Goal: Information Seeking & Learning: Learn about a topic

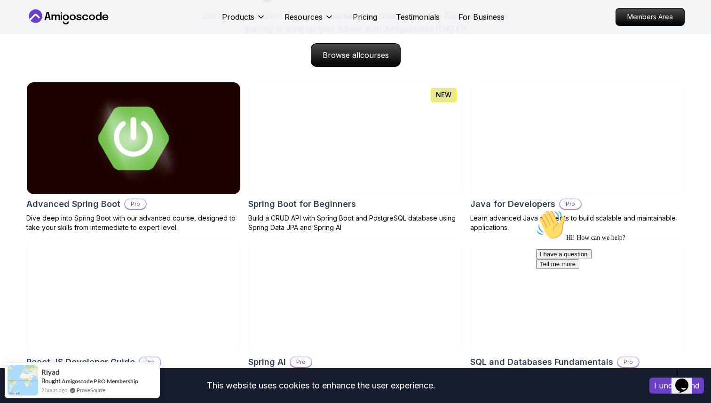
scroll to position [967, 0]
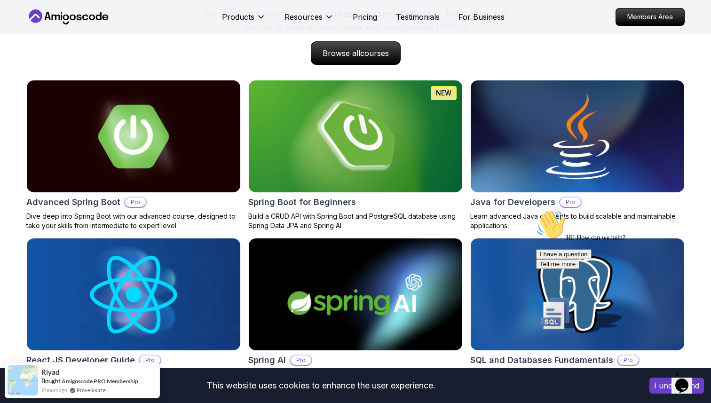
click at [375, 39] on div "Courses Builds Discover Amigoscode's Latest Premium Courses! Get unlimited acce…" at bounding box center [355, 9] width 658 height 112
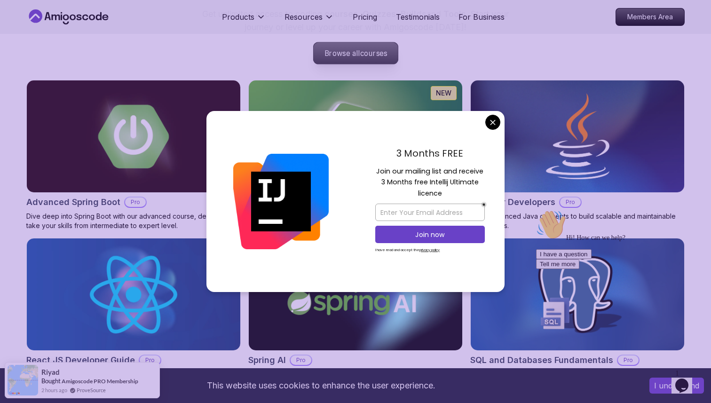
click at [368, 53] on span "courses" at bounding box center [373, 53] width 27 height 9
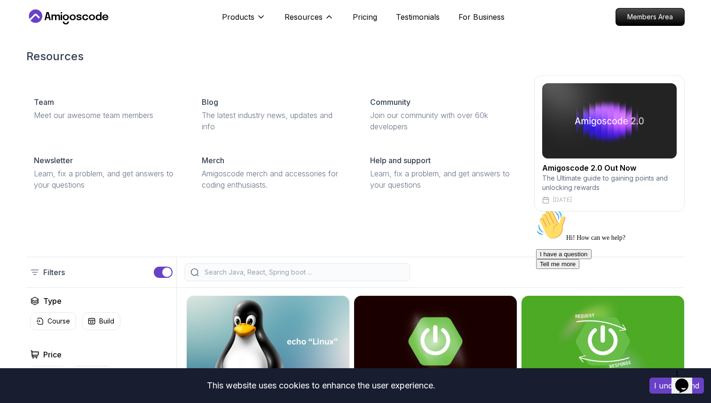
click at [390, 50] on h2 "Resources" at bounding box center [355, 56] width 658 height 15
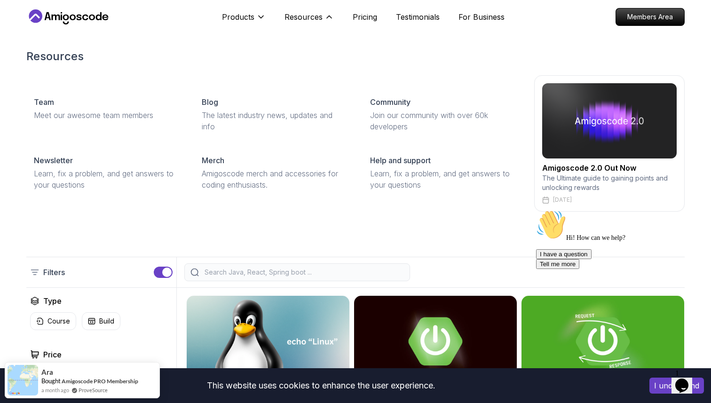
click at [607, 145] on img at bounding box center [609, 120] width 134 height 75
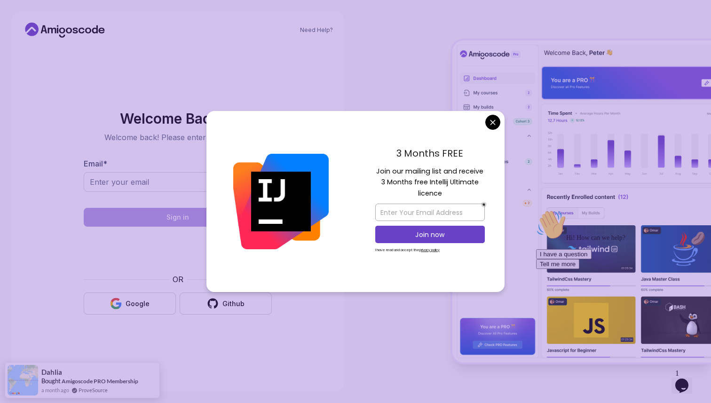
click at [493, 126] on body "Need Help? Welcome Back 👋 Welcome back! Please enter your details. Email * Sign…" at bounding box center [355, 201] width 711 height 403
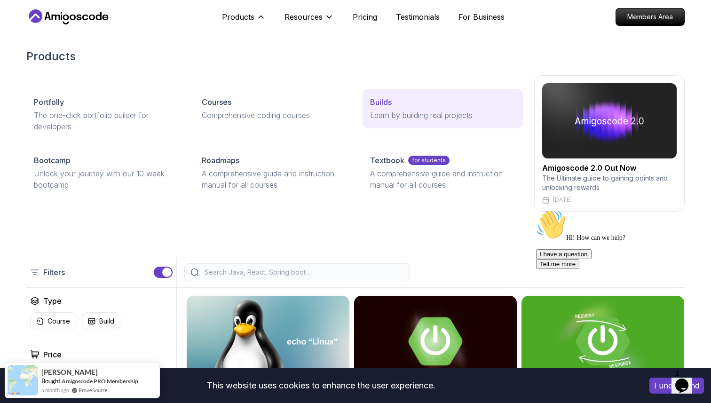
click at [373, 103] on p "Builds" at bounding box center [381, 101] width 22 height 11
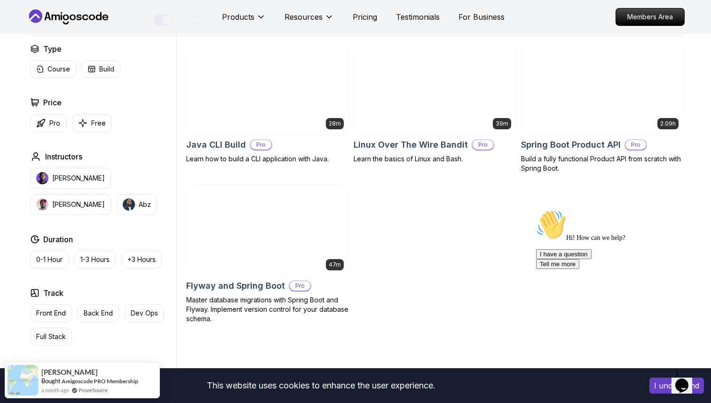
scroll to position [250, 0]
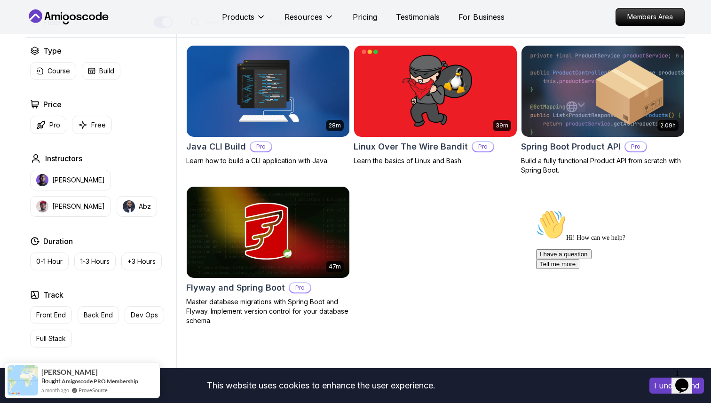
click at [573, 113] on img at bounding box center [602, 90] width 171 height 95
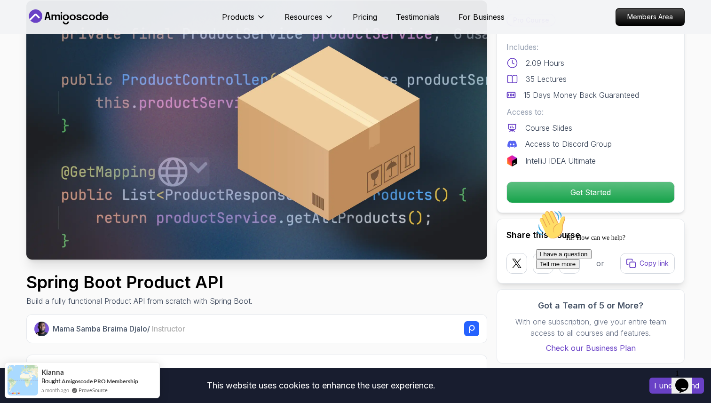
scroll to position [58, 0]
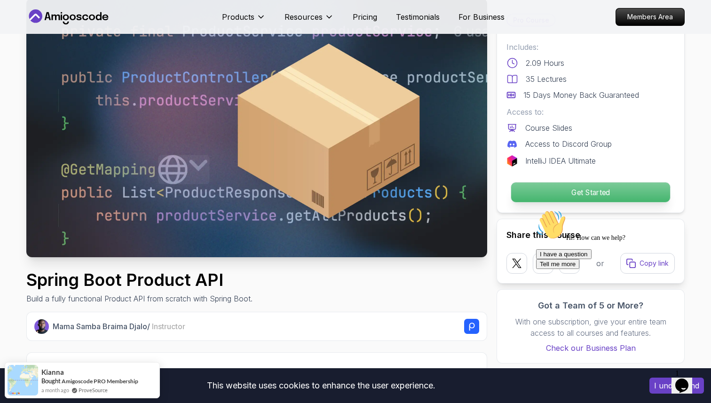
click at [521, 188] on p "Get Started" at bounding box center [590, 192] width 159 height 20
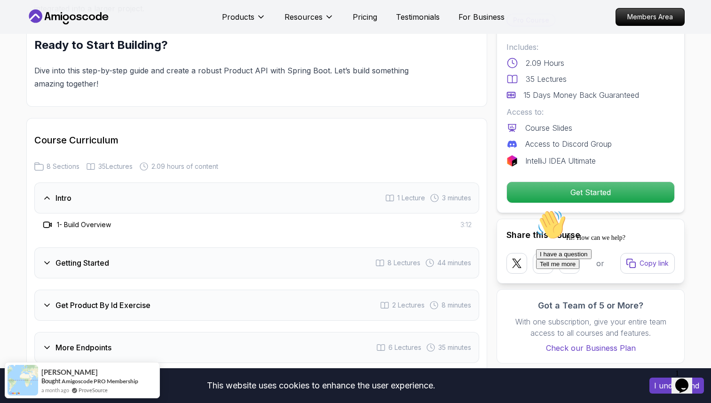
scroll to position [1031, 0]
click at [194, 183] on div "Intro 1 Lecture 3 minutes" at bounding box center [256, 198] width 445 height 31
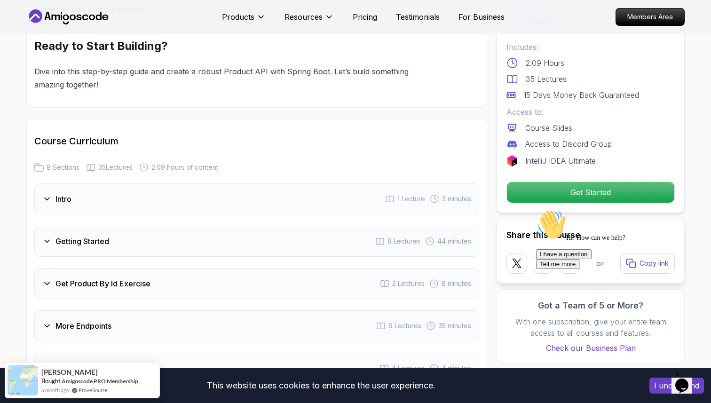
click at [119, 184] on div "Intro 1 Lecture 3 minutes" at bounding box center [256, 198] width 445 height 31
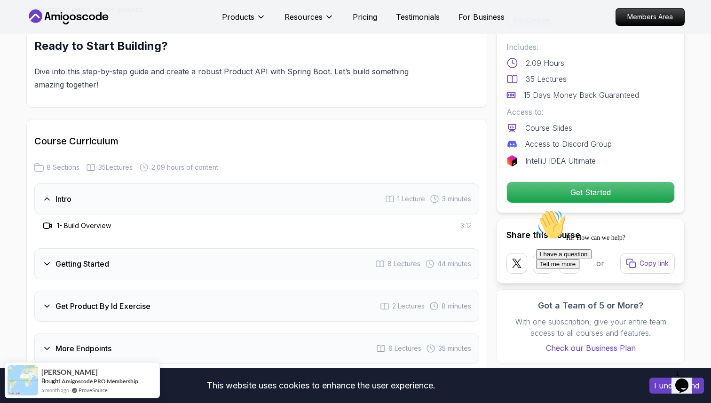
click at [119, 184] on div "Intro 1 Lecture 3 minutes" at bounding box center [256, 198] width 445 height 31
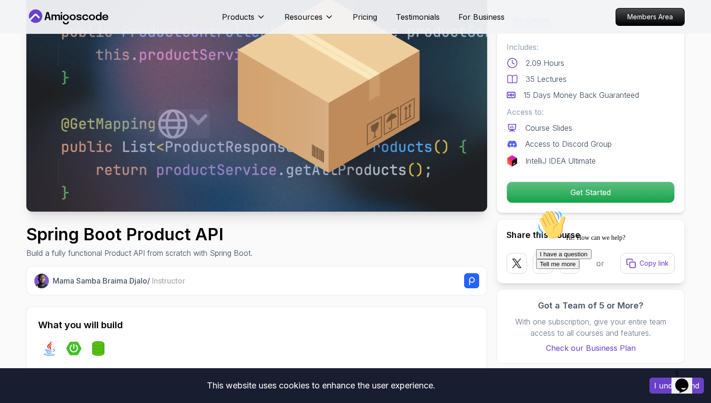
scroll to position [0, 0]
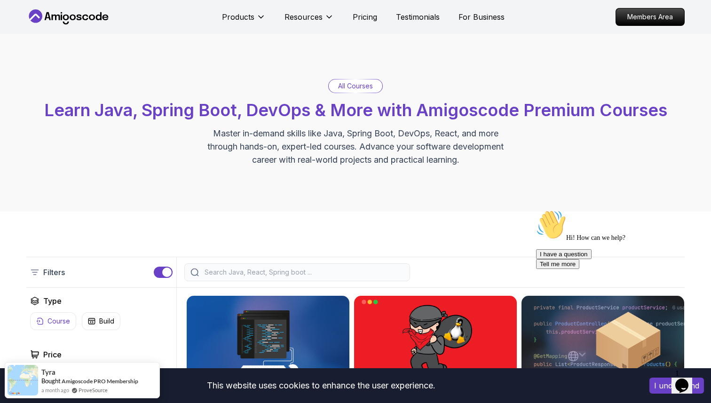
click at [68, 316] on p "Course" at bounding box center [58, 320] width 23 height 9
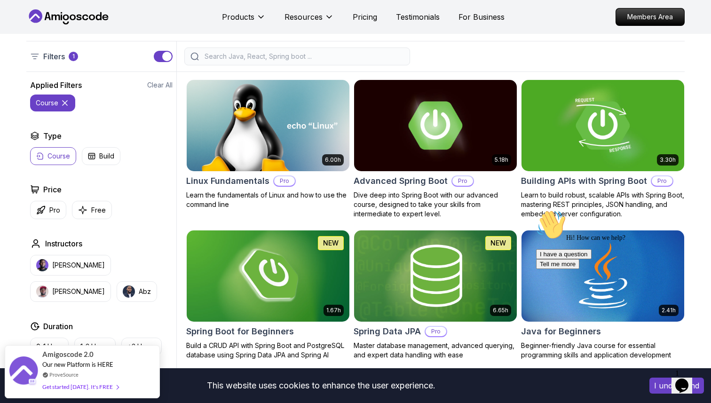
scroll to position [222, 0]
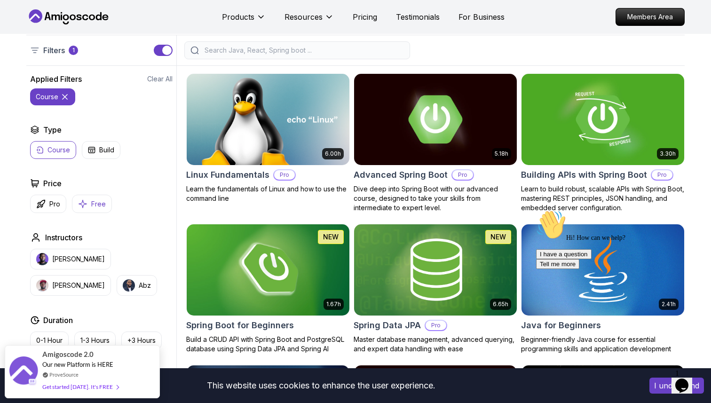
click at [92, 205] on p "Free" at bounding box center [98, 203] width 15 height 9
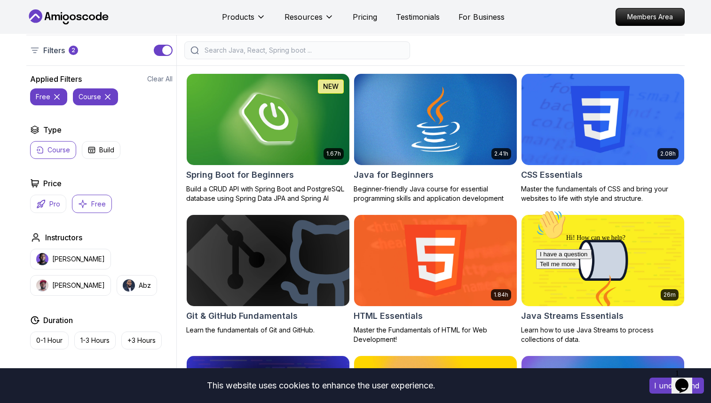
click at [44, 204] on icon "button" at bounding box center [40, 203] width 9 height 9
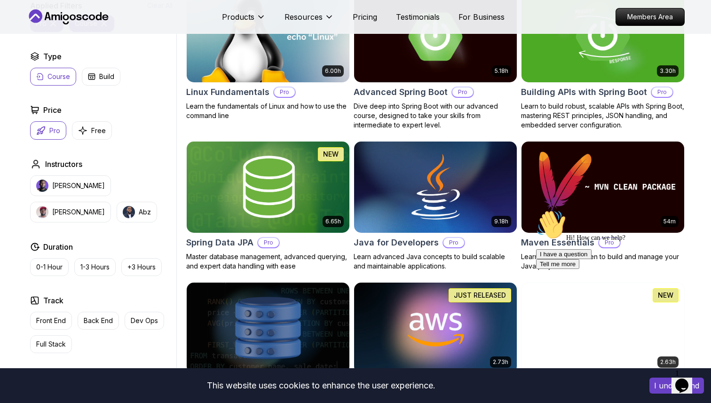
scroll to position [318, 0]
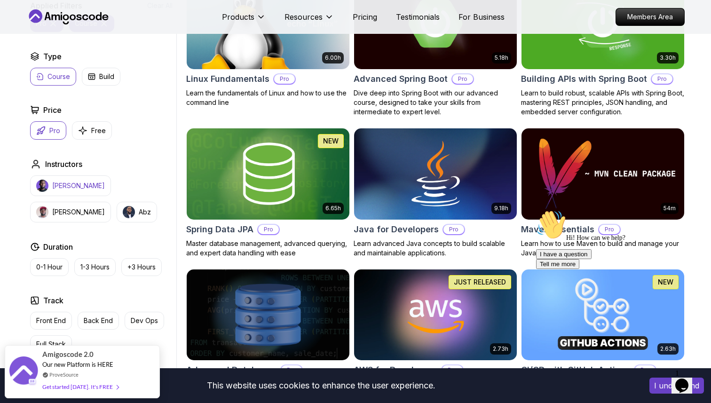
click at [81, 187] on p "[PERSON_NAME]" at bounding box center [78, 185] width 53 height 9
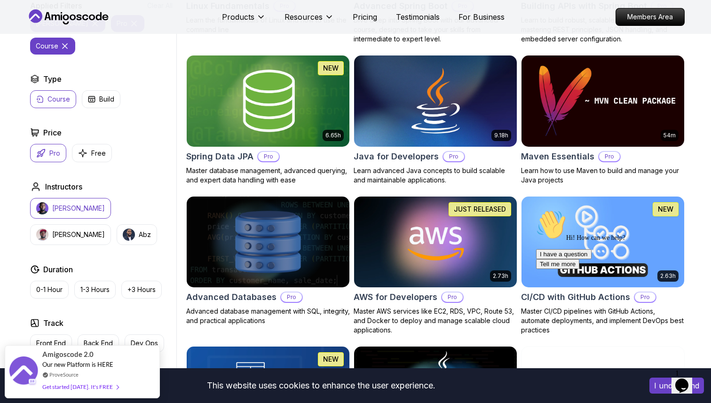
scroll to position [394, 0]
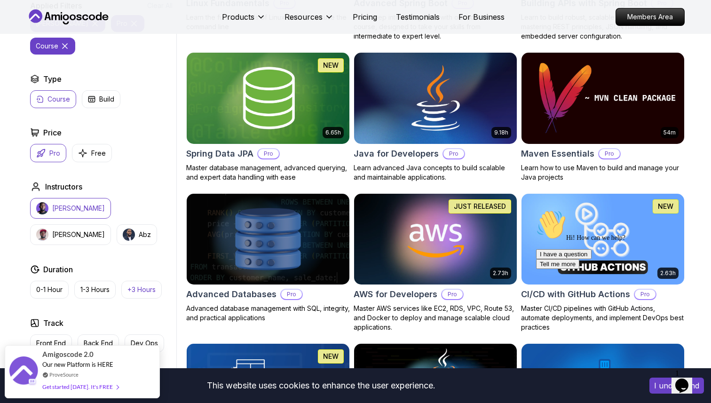
click at [147, 281] on button "+3 Hours" at bounding box center [141, 290] width 40 height 18
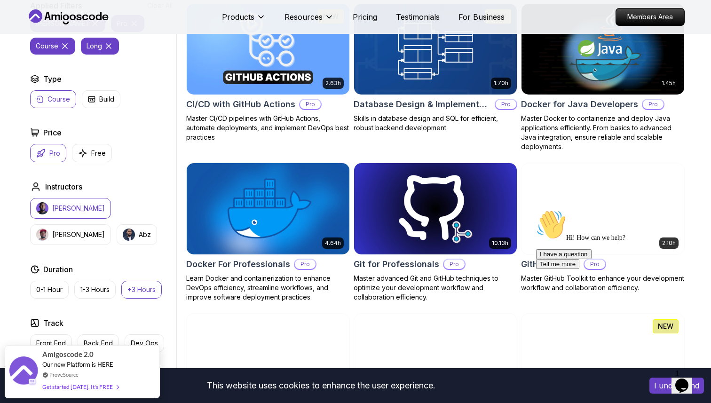
scroll to position [596, 0]
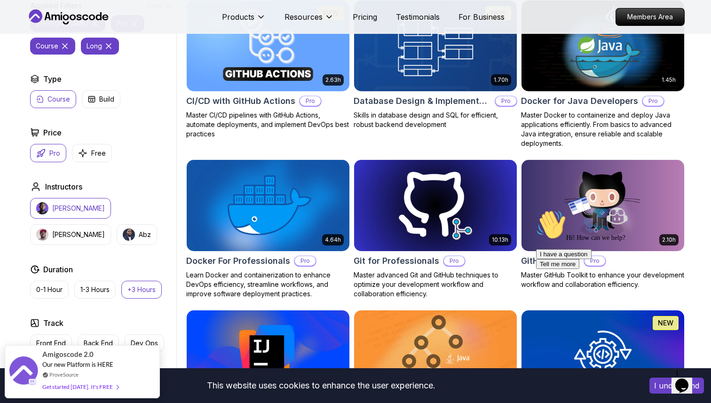
click at [62, 268] on h2 "Duration" at bounding box center [58, 269] width 30 height 11
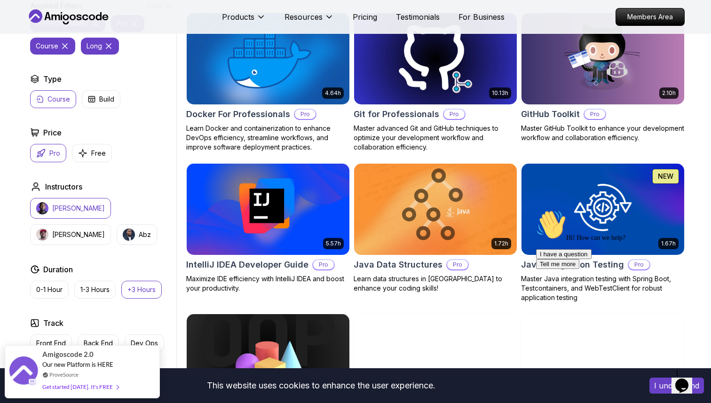
scroll to position [744, 0]
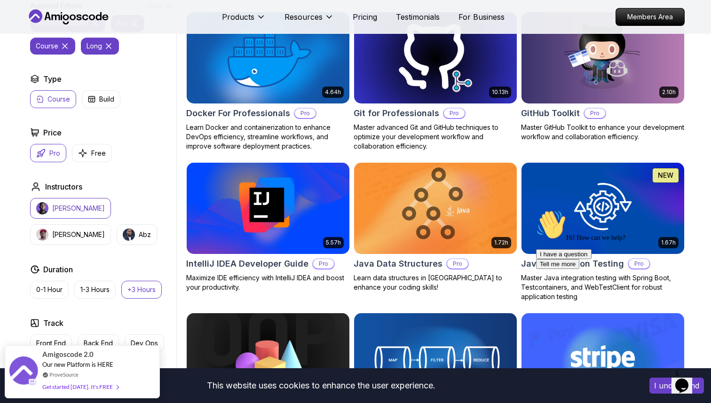
click at [92, 320] on div "Track" at bounding box center [101, 322] width 142 height 11
click at [103, 336] on button "Back End" at bounding box center [98, 343] width 41 height 18
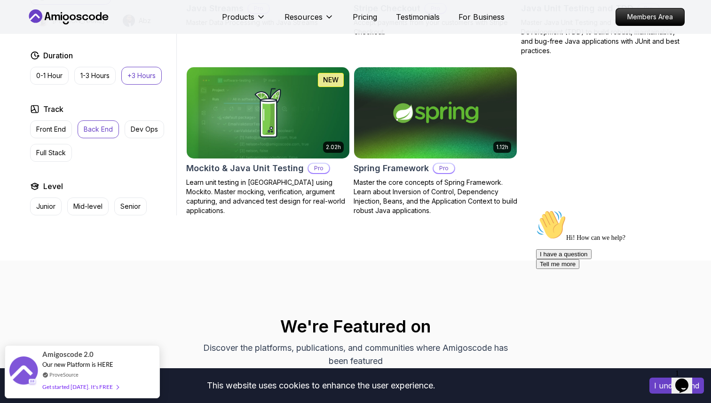
scroll to position [716, 0]
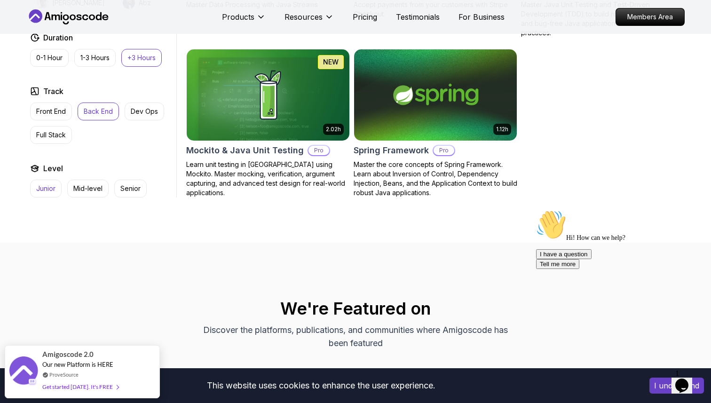
click at [56, 189] on button "Junior" at bounding box center [46, 189] width 32 height 18
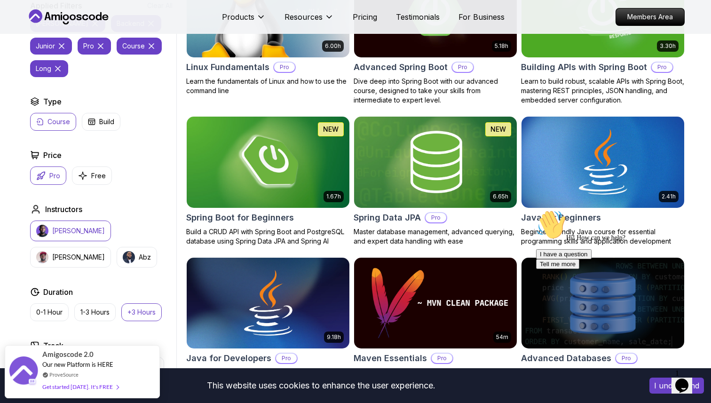
scroll to position [332, 0]
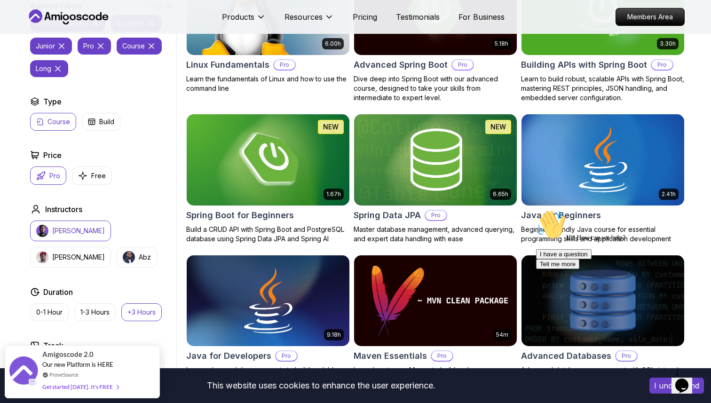
click at [69, 229] on p "[PERSON_NAME]" at bounding box center [78, 230] width 53 height 9
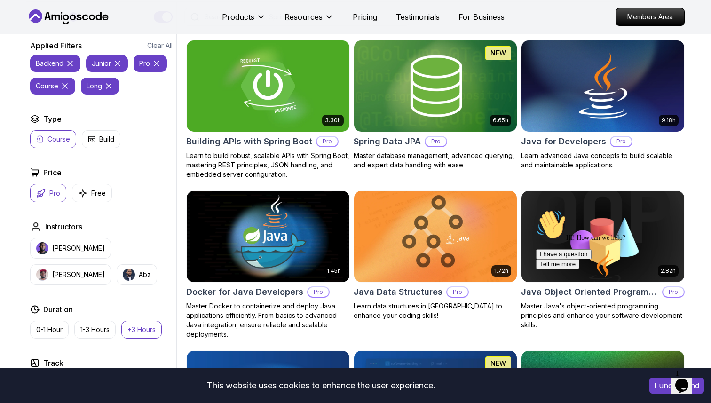
scroll to position [256, 0]
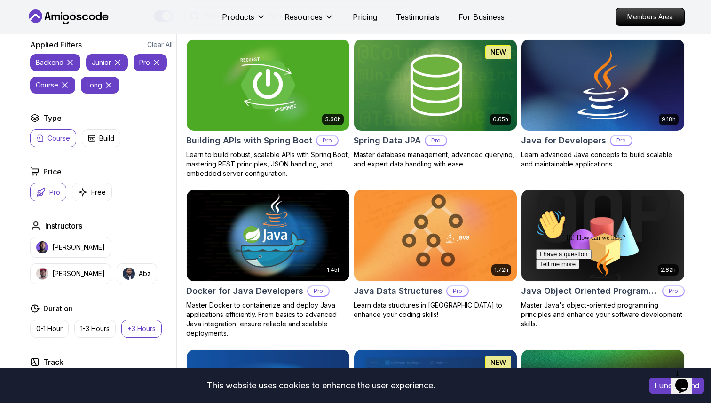
click at [616, 91] on img at bounding box center [602, 84] width 171 height 95
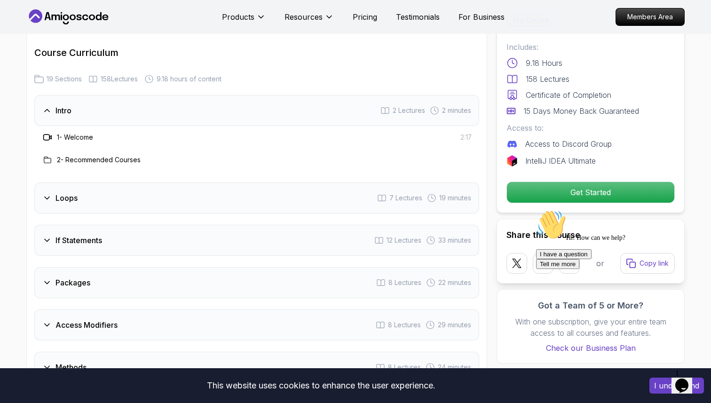
scroll to position [1190, 0]
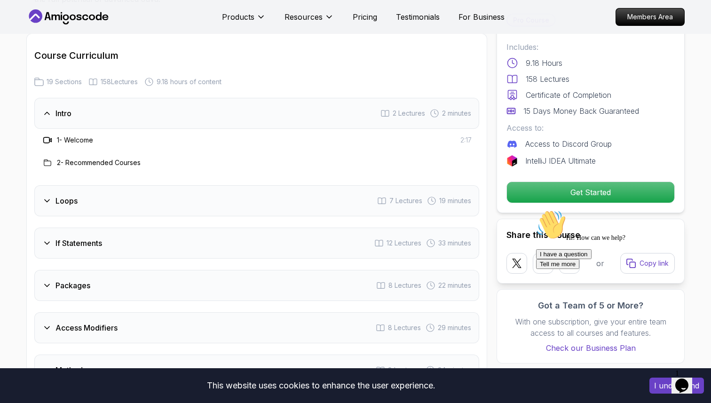
click at [268, 98] on div "Intro 2 Lectures 2 minutes" at bounding box center [256, 113] width 445 height 31
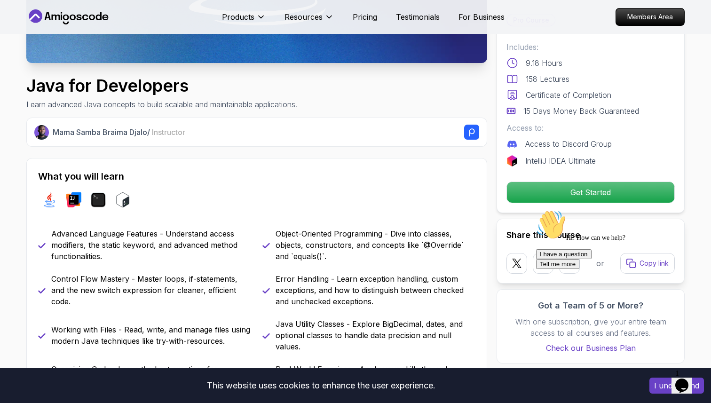
scroll to position [243, 0]
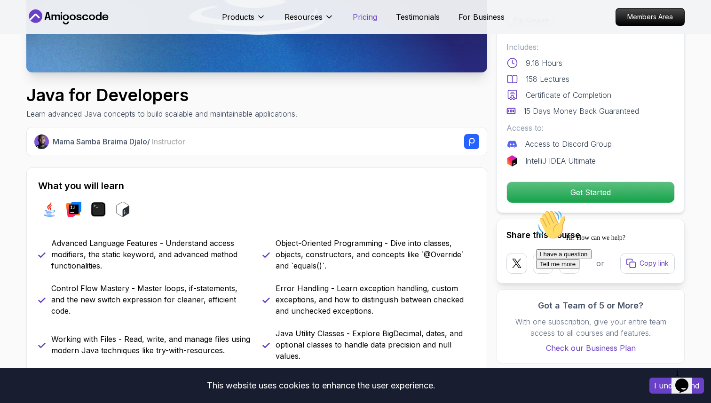
click at [369, 17] on p "Pricing" at bounding box center [365, 16] width 24 height 11
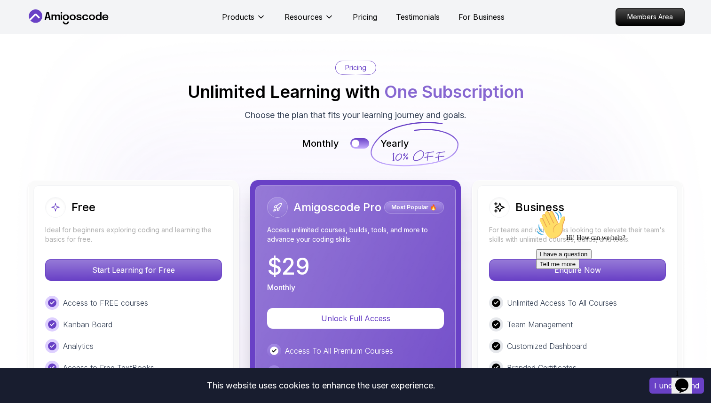
scroll to position [2006, 0]
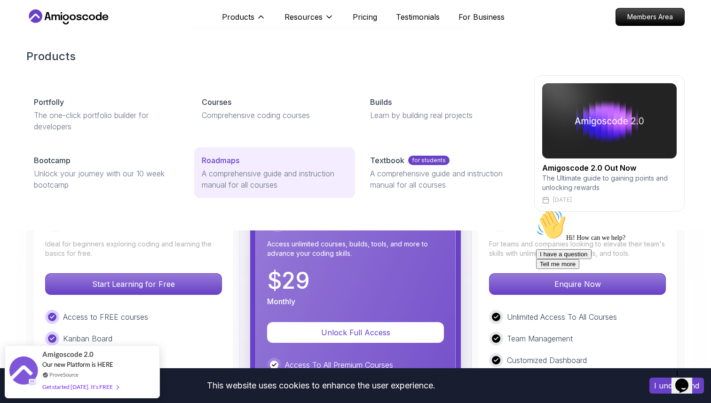
click at [229, 172] on p "A comprehensive guide and instruction manual for all courses" at bounding box center [274, 179] width 145 height 23
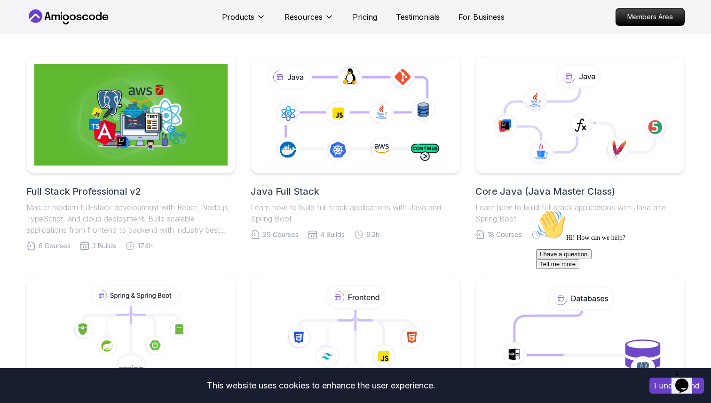
scroll to position [195, 0]
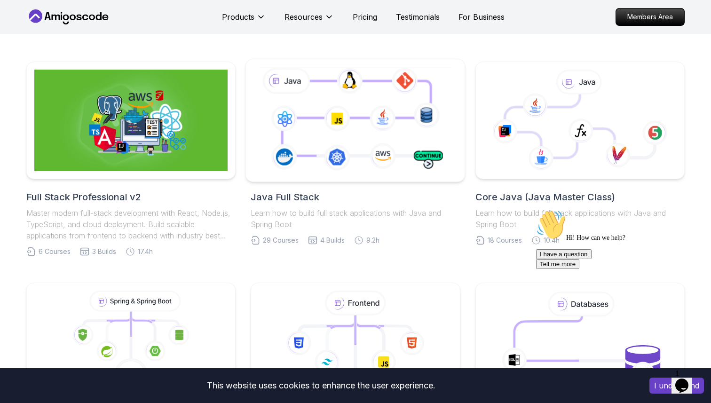
click at [366, 141] on icon at bounding box center [355, 120] width 199 height 110
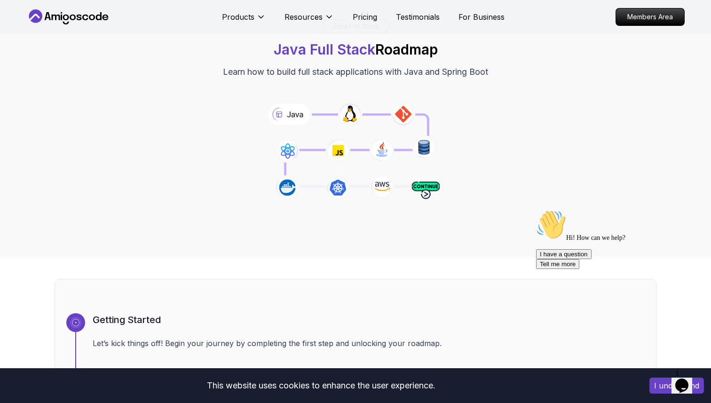
scroll to position [58, 0]
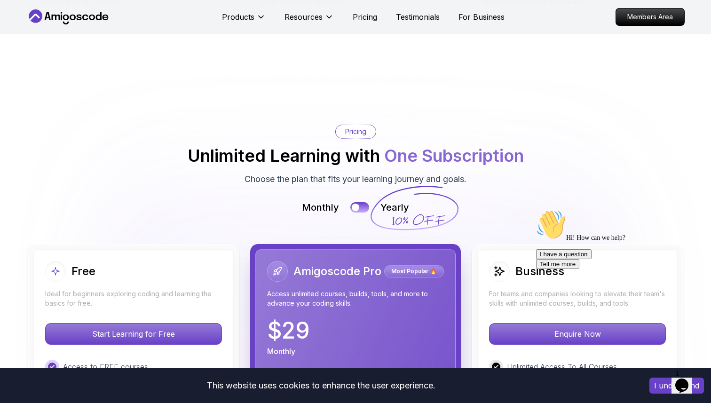
scroll to position [1977, 0]
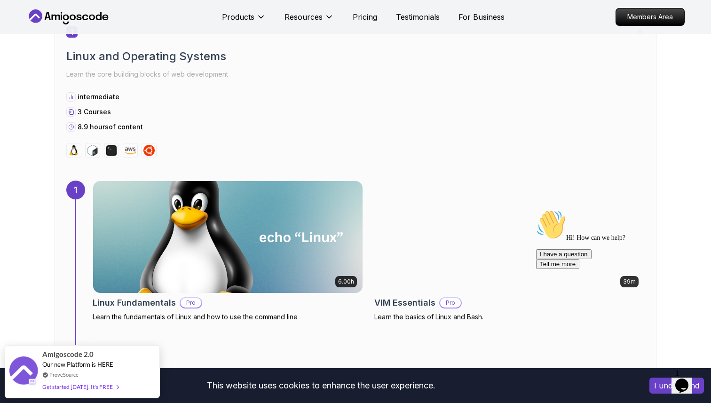
scroll to position [500, 0]
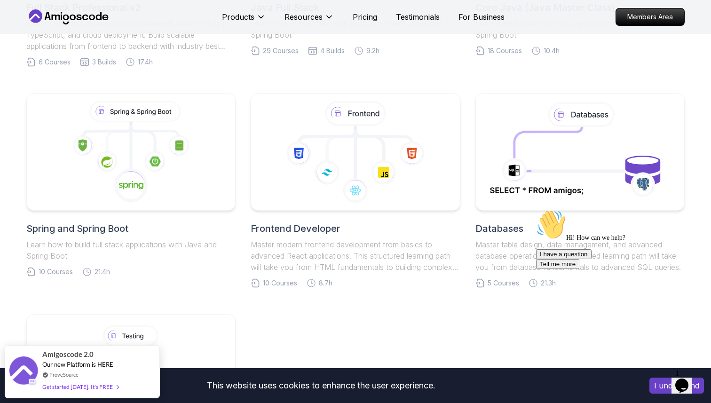
scroll to position [368, 0]
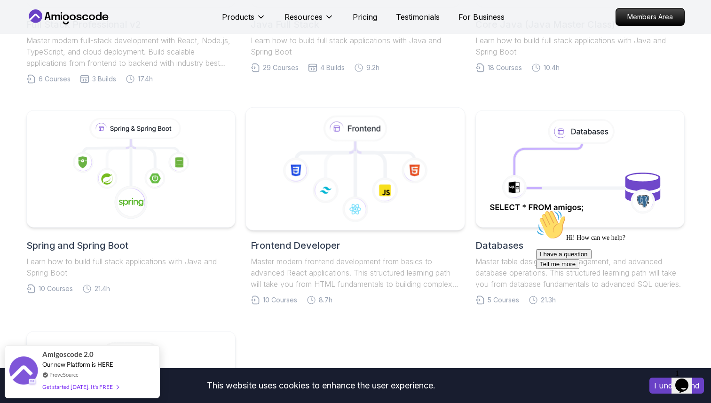
click at [332, 164] on icon at bounding box center [341, 163] width 30 height 32
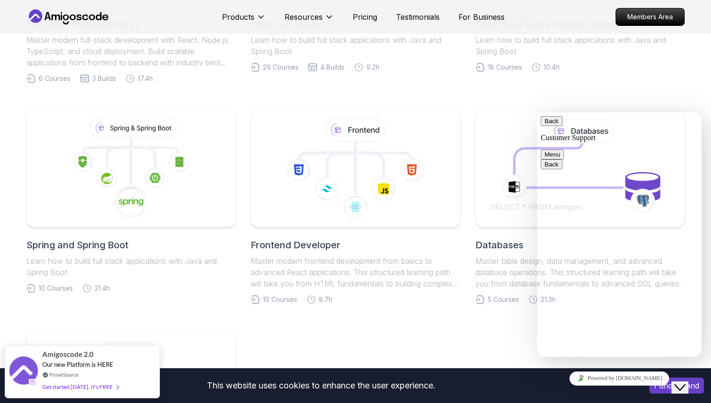
click at [438, 327] on div "Full Stack Professional v2 Master modern full-stack development with React, Nod…" at bounding box center [355, 207] width 658 height 637
click at [551, 126] on button "Back" at bounding box center [552, 121] width 22 height 10
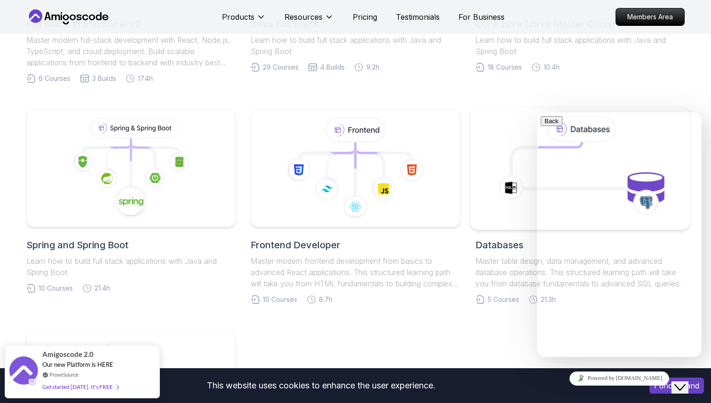
click at [503, 154] on icon at bounding box center [580, 168] width 198 height 107
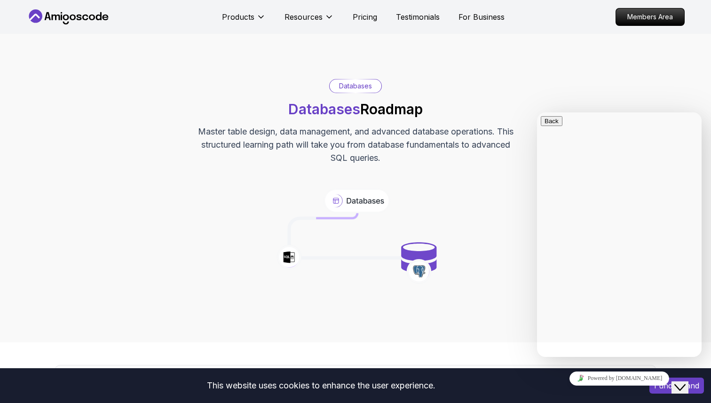
click at [685, 382] on icon "Close Chat This icon closes the chat window." at bounding box center [679, 387] width 11 height 11
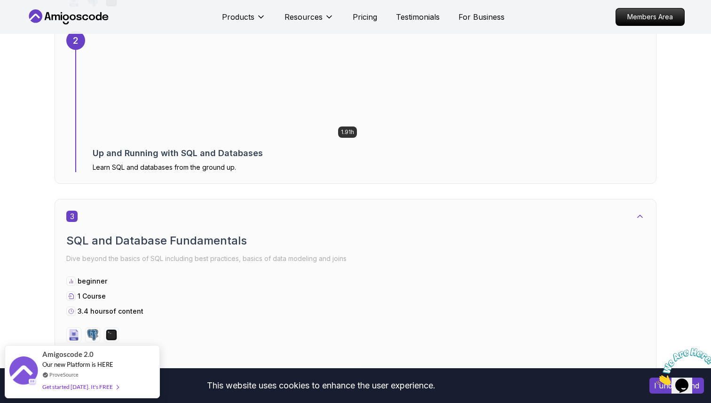
scroll to position [1093, 0]
